Goal: Task Accomplishment & Management: Use online tool/utility

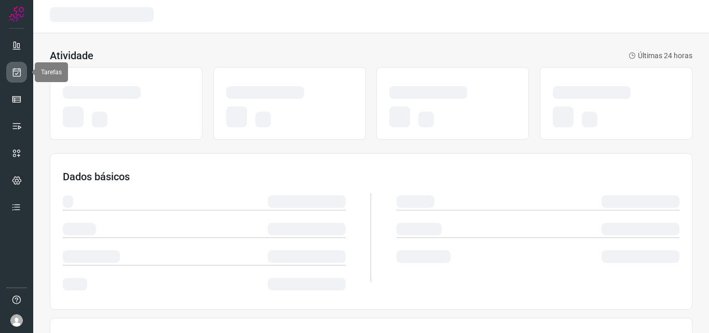
click at [17, 73] on icon at bounding box center [16, 72] width 11 height 10
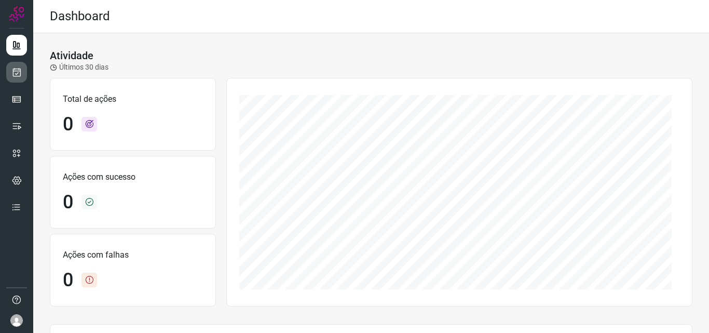
click at [24, 71] on link at bounding box center [16, 72] width 21 height 21
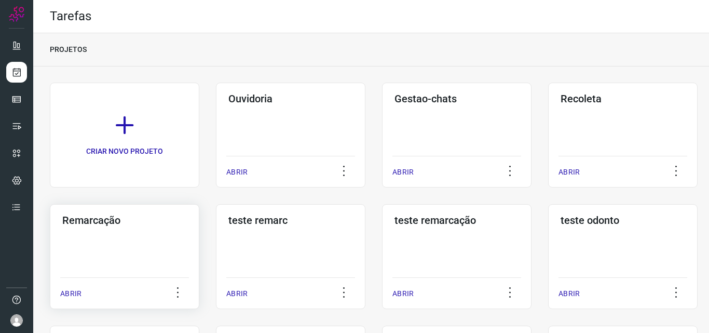
click at [145, 249] on div "Remarcação ABRIR" at bounding box center [124, 256] width 149 height 105
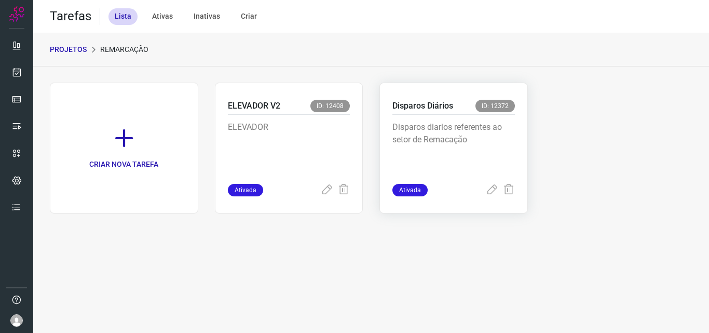
click at [444, 129] on p "Disparos diarios referentes ao setor de Remacação" at bounding box center [453, 147] width 122 height 52
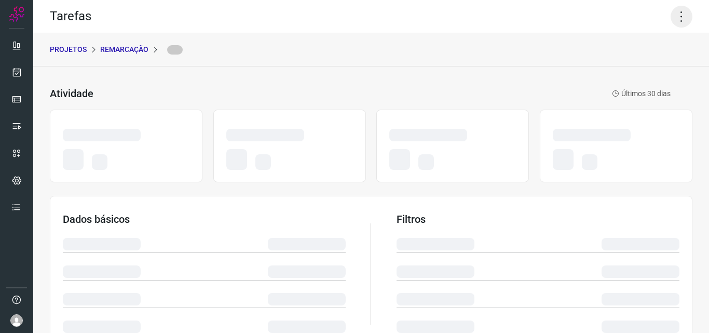
click at [681, 11] on icon at bounding box center [682, 17] width 22 height 22
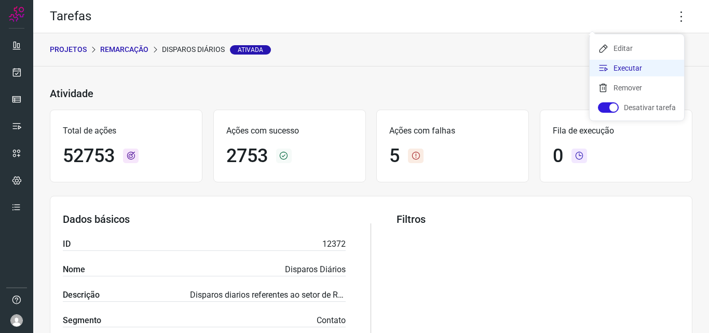
click at [650, 73] on li "Executar" at bounding box center [637, 68] width 94 height 17
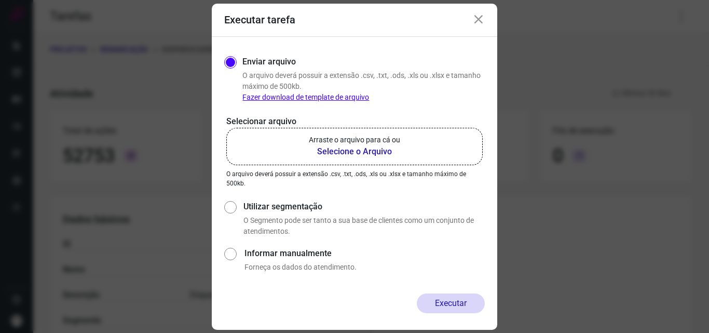
click at [318, 135] on p "Arraste o arquivo para cá ou" at bounding box center [354, 139] width 91 height 11
click at [0, 0] on input "Arraste o arquivo para cá ou Selecione o Arquivo" at bounding box center [0, 0] width 0 height 0
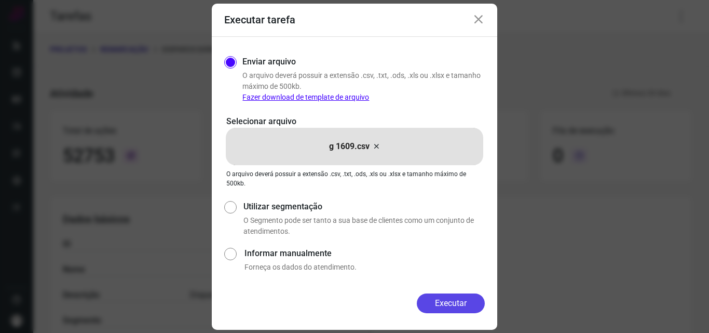
click at [444, 299] on button "Executar" at bounding box center [451, 303] width 68 height 20
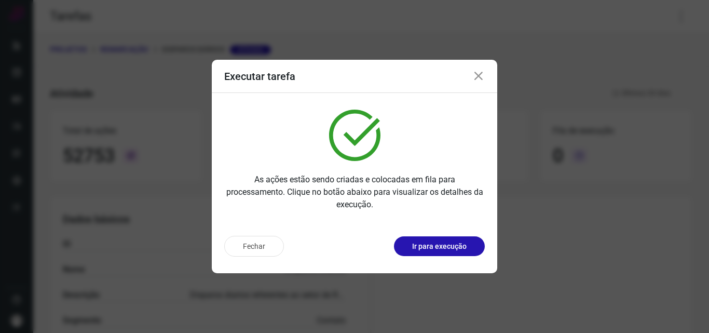
click at [446, 256] on div "Fechar Ir para execução" at bounding box center [354, 250] width 285 height 46
click at [459, 248] on p "Ir para execução" at bounding box center [439, 246] width 54 height 11
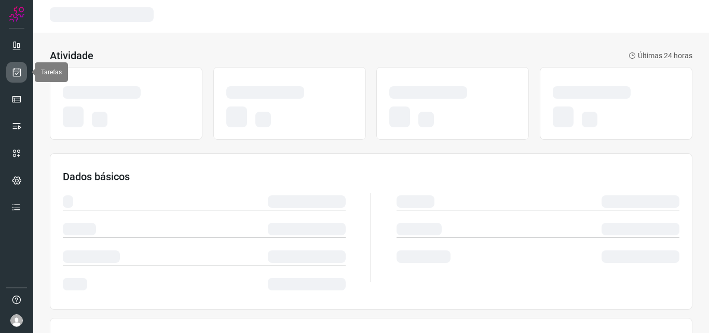
click at [21, 76] on icon at bounding box center [16, 72] width 11 height 10
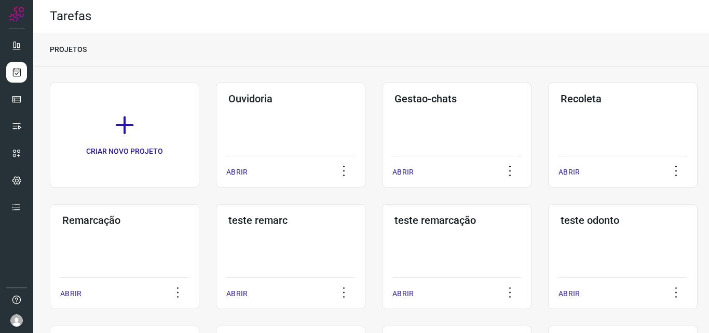
click at [110, 223] on h3 "Remarcação" at bounding box center [124, 220] width 125 height 12
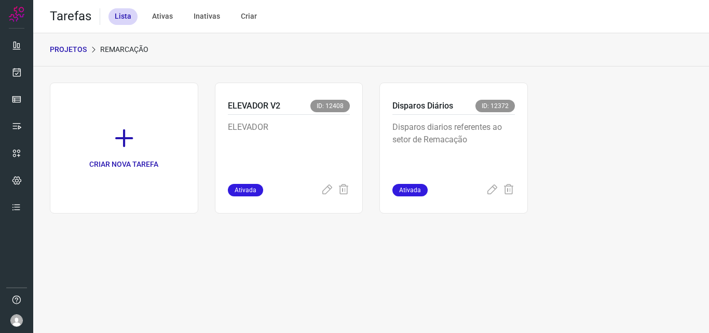
click at [462, 127] on p "Disparos diarios referentes ao setor de Remacação" at bounding box center [453, 147] width 122 height 52
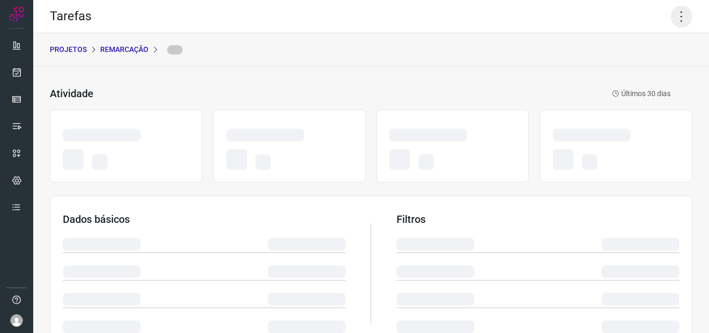
click at [674, 9] on icon at bounding box center [682, 17] width 22 height 22
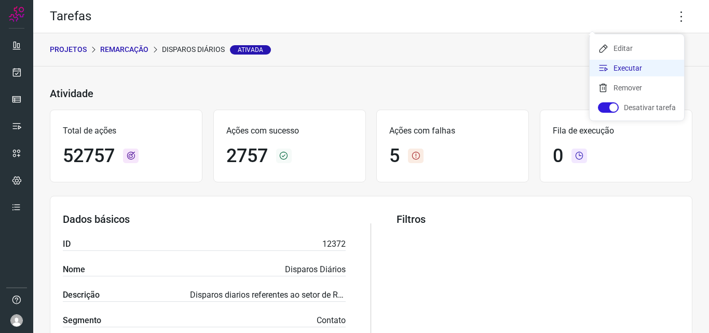
click at [648, 65] on li "Executar" at bounding box center [637, 68] width 94 height 17
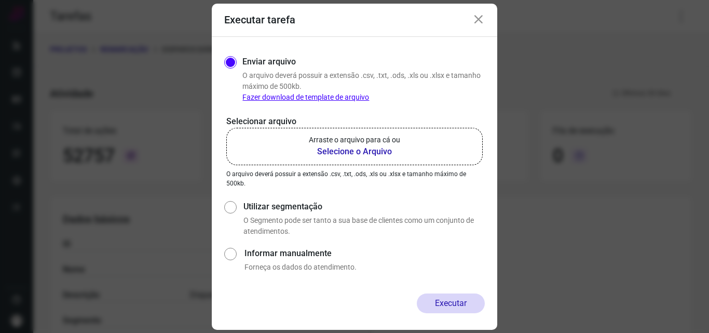
click at [361, 140] on p "Arraste o arquivo para cá ou" at bounding box center [354, 139] width 91 height 11
click at [0, 0] on input "Arraste o arquivo para cá ou Selecione o Arquivo" at bounding box center [0, 0] width 0 height 0
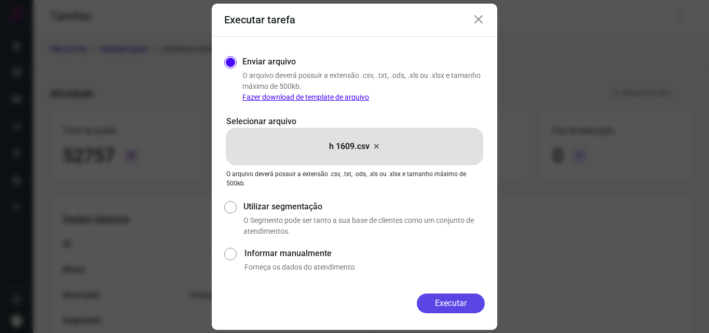
click at [440, 297] on button "Executar" at bounding box center [451, 303] width 68 height 20
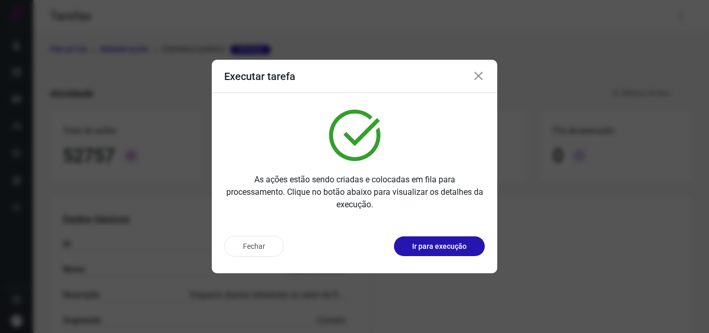
click at [441, 249] on p "Ir para execução" at bounding box center [439, 246] width 54 height 11
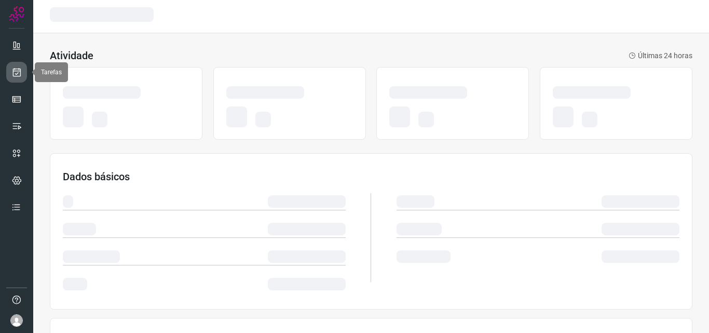
click at [15, 74] on icon at bounding box center [16, 72] width 11 height 10
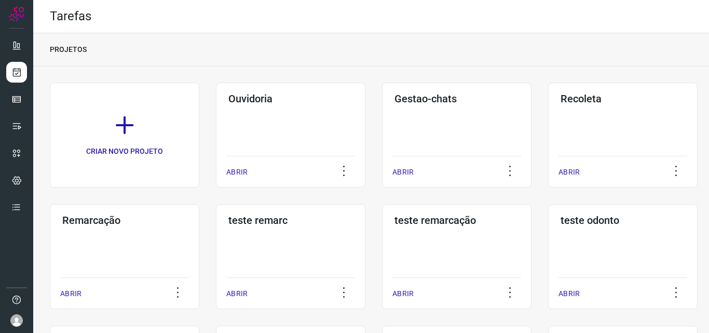
click at [142, 242] on div "Remarcação ABRIR" at bounding box center [124, 256] width 149 height 105
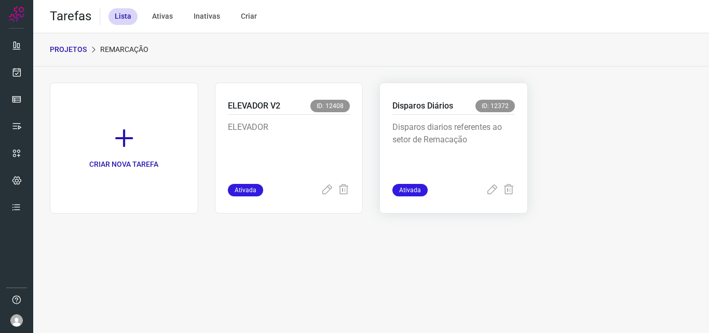
click at [441, 130] on p "Disparos diarios referentes ao setor de Remacação" at bounding box center [453, 147] width 122 height 52
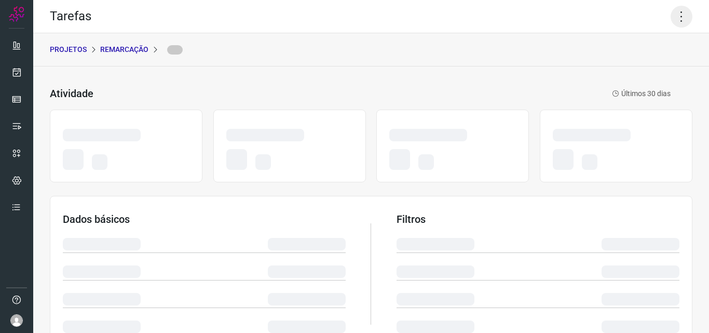
click at [671, 9] on icon at bounding box center [682, 17] width 22 height 22
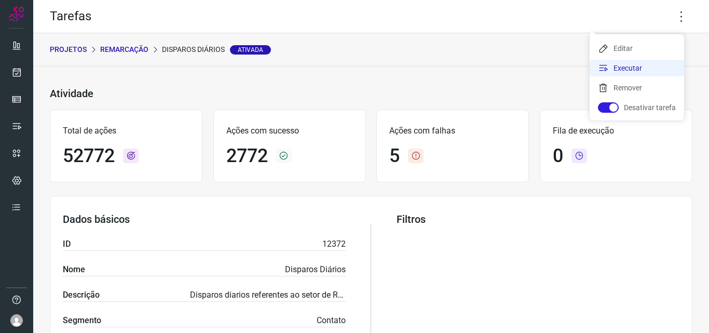
click at [648, 61] on li "Executar" at bounding box center [637, 68] width 94 height 17
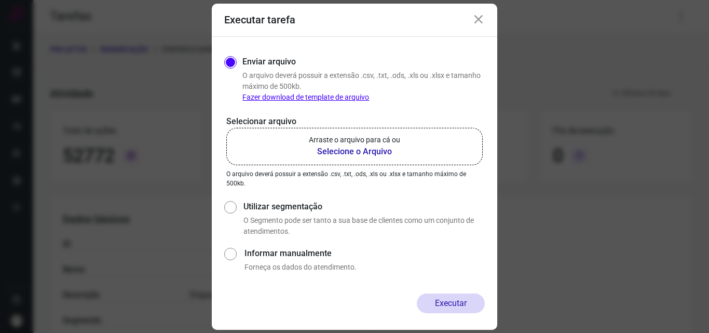
click at [401, 142] on label "Arraste o arquivo para cá ou Selecione o Arquivo" at bounding box center [354, 146] width 256 height 37
click at [0, 0] on input "Arraste o arquivo para cá ou Selecione o Arquivo" at bounding box center [0, 0] width 0 height 0
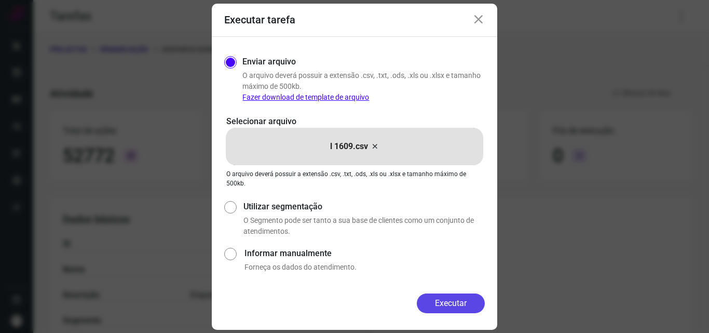
click at [449, 306] on button "Executar" at bounding box center [451, 303] width 68 height 20
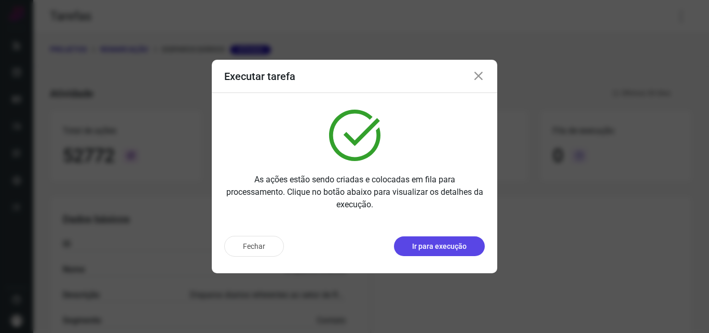
click at [456, 248] on p "Ir para execução" at bounding box center [439, 246] width 54 height 11
